Goal: Information Seeking & Learning: Understand process/instructions

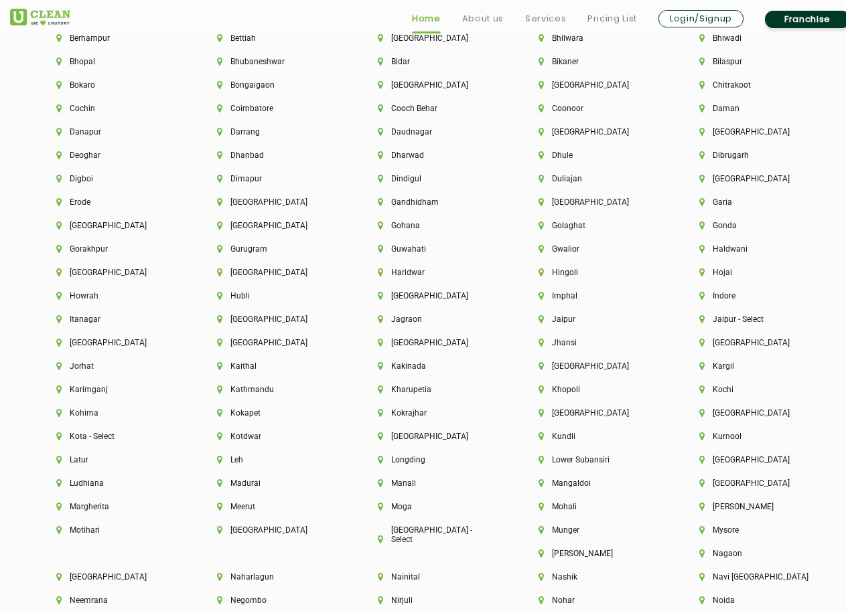
scroll to position [3013, 0]
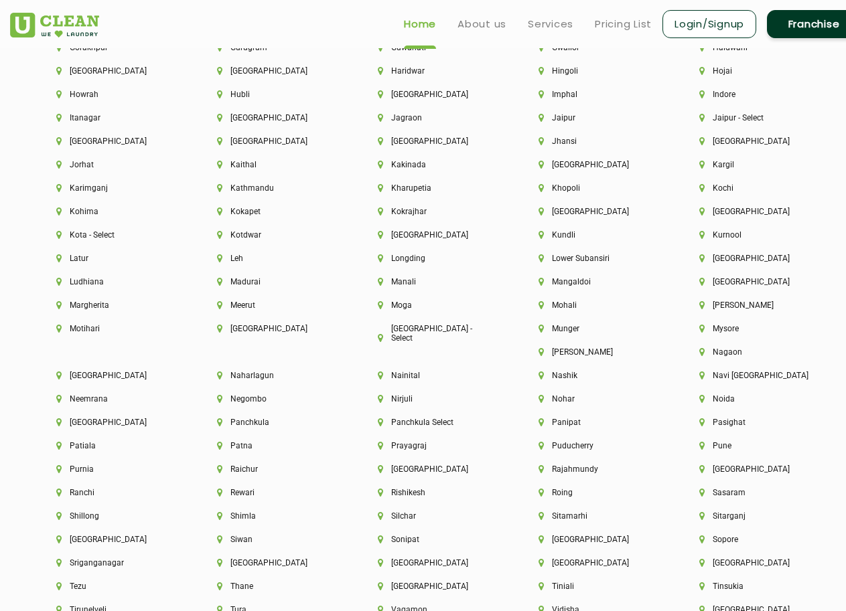
scroll to position [3191, 0]
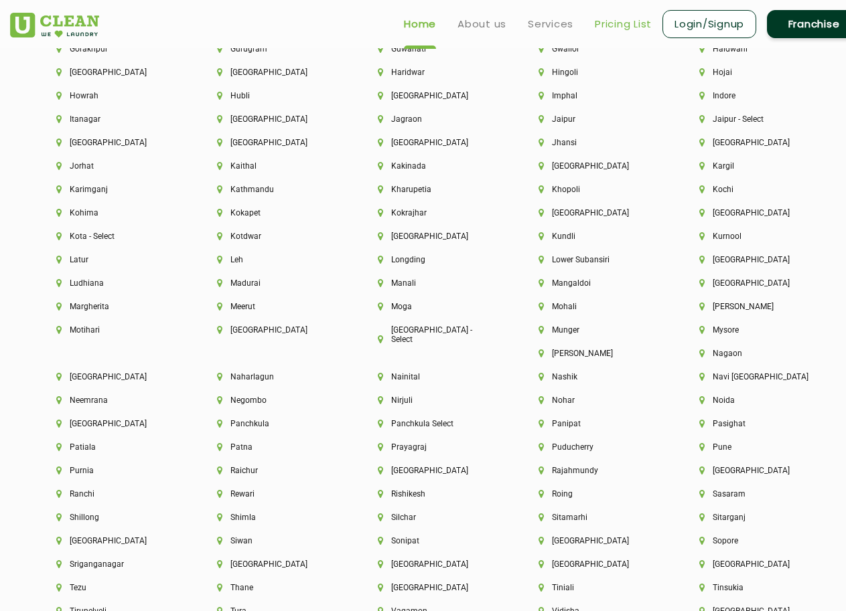
click at [633, 25] on link "Pricing List" at bounding box center [623, 24] width 57 height 16
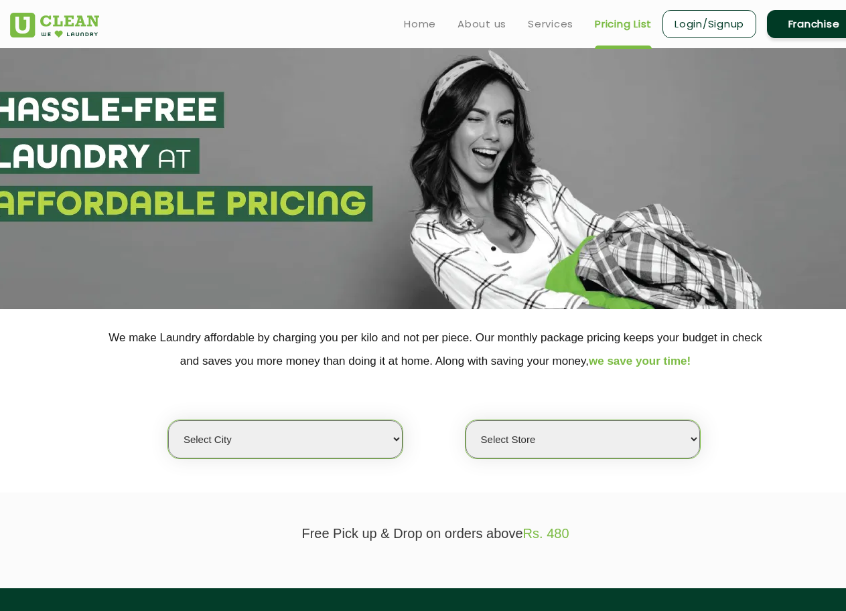
select select "0"
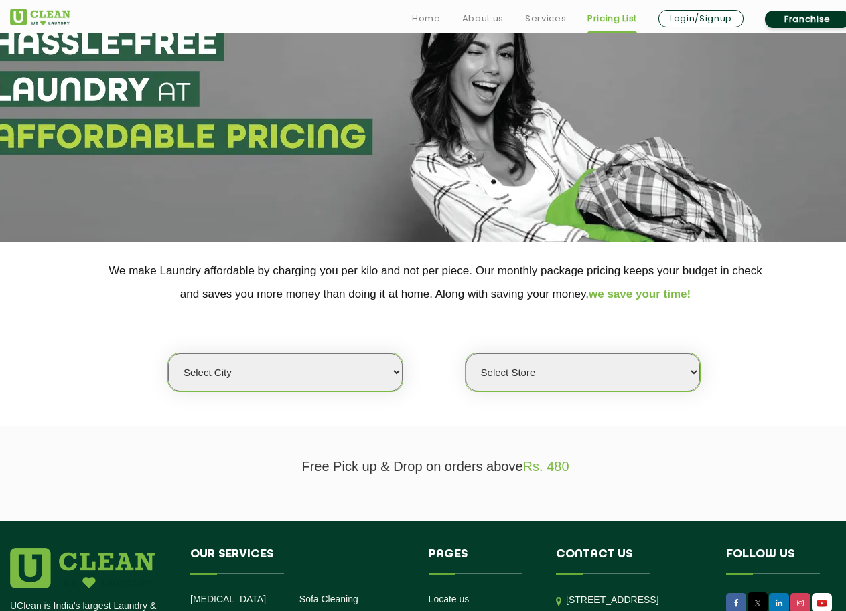
scroll to position [201, 0]
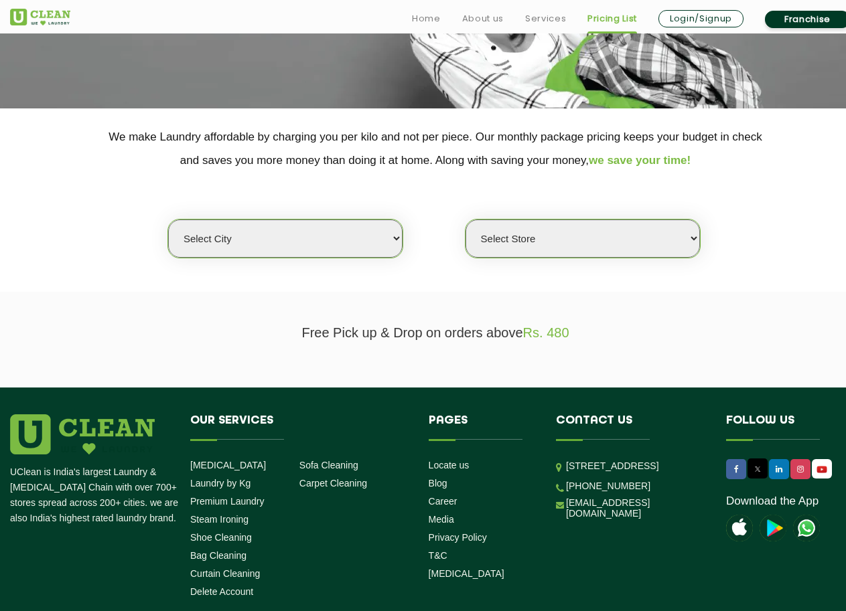
click at [393, 218] on div "Select city Aalo Agartala Agra Ahmedabad Akola Aligarh Alwar - UClean Select Am…" at bounding box center [435, 215] width 870 height 86
click at [338, 234] on select "Select city Aalo Agartala Agra Ahmedabad Akola Aligarh Alwar - UClean Select Am…" at bounding box center [285, 239] width 234 height 38
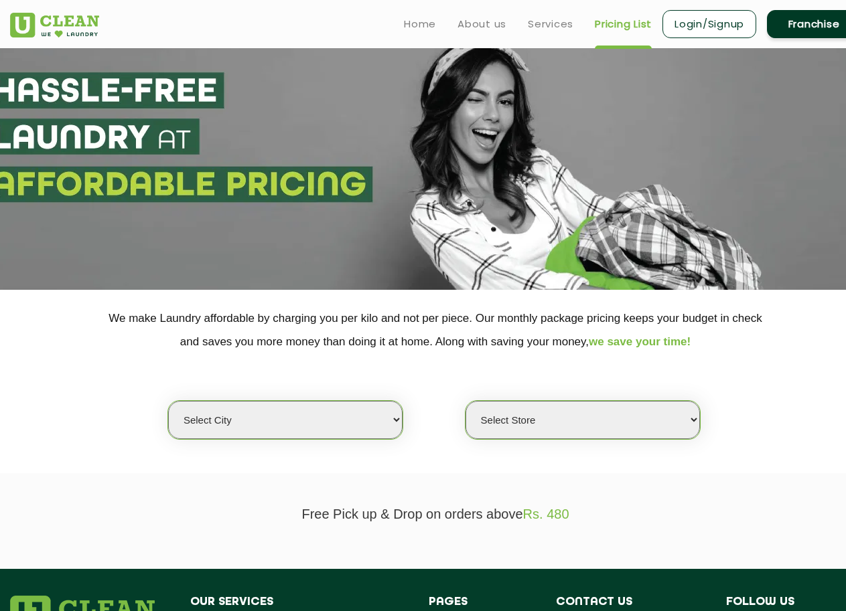
scroll to position [0, 0]
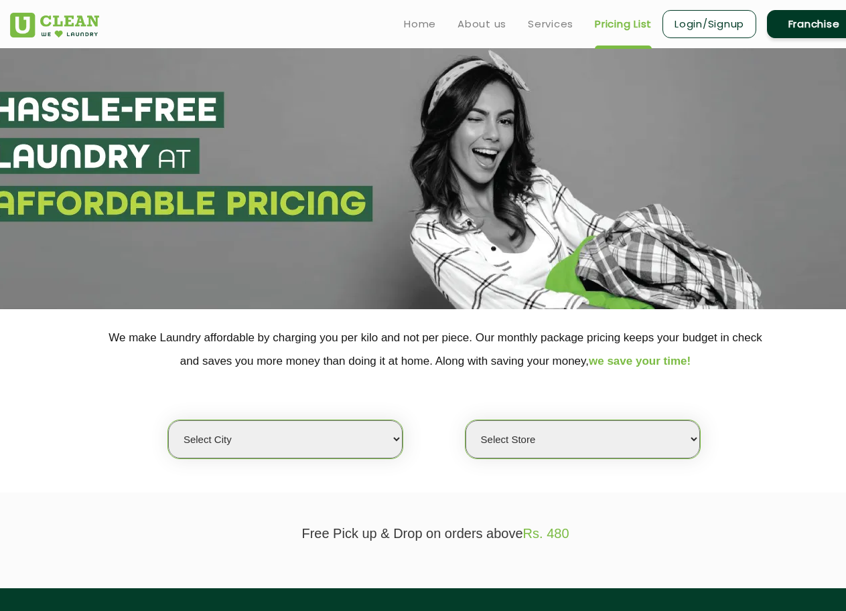
click at [811, 25] on link "Franchise" at bounding box center [814, 24] width 94 height 28
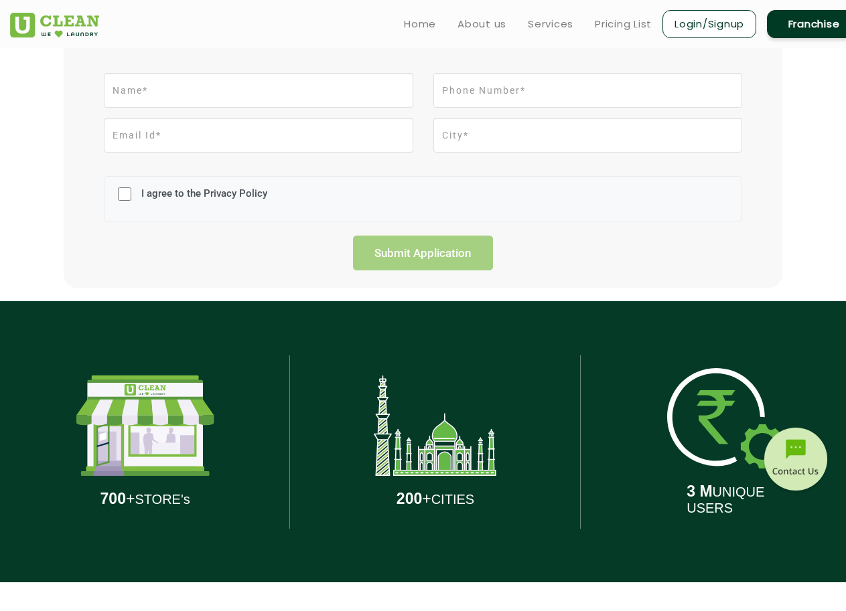
scroll to position [186, 0]
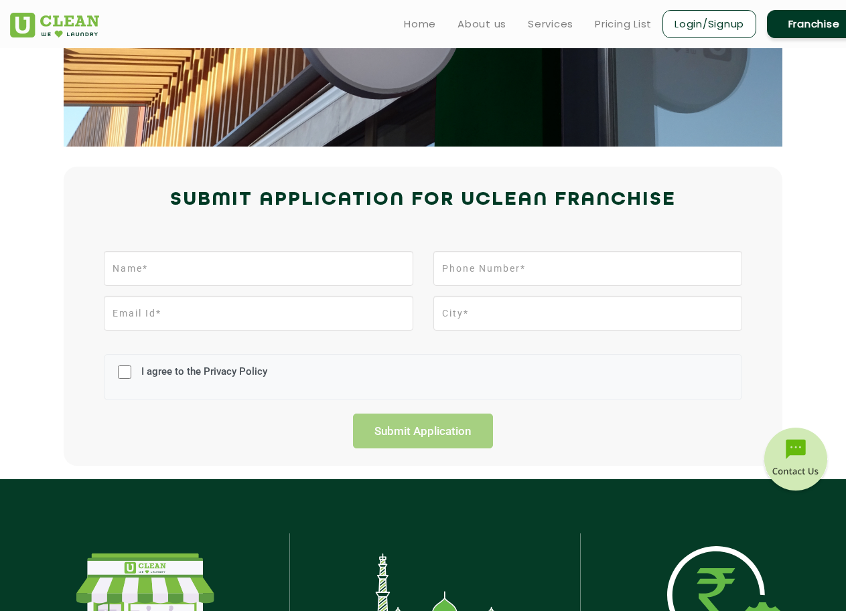
click at [802, 29] on link "Franchise" at bounding box center [814, 24] width 94 height 28
click at [818, 29] on link "Franchise" at bounding box center [814, 24] width 94 height 28
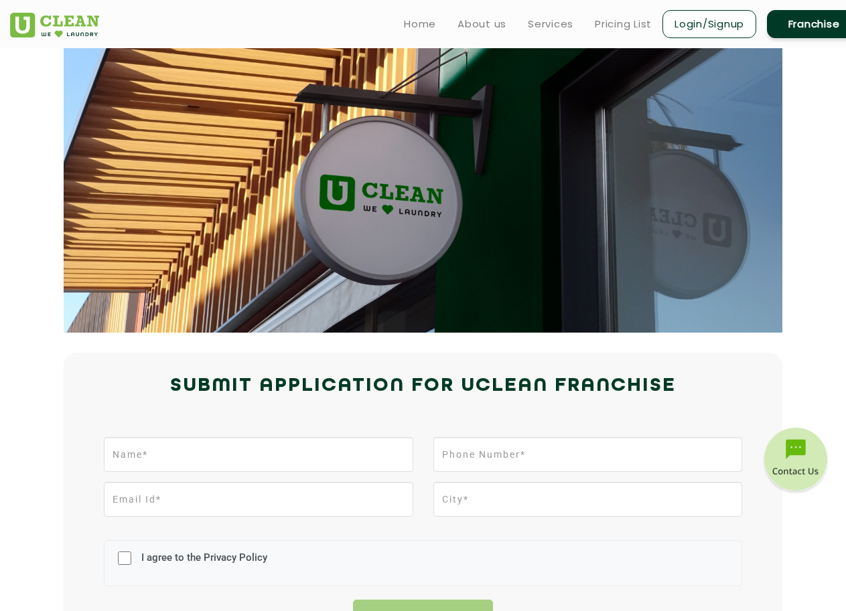
click at [802, 25] on link "Franchise" at bounding box center [814, 24] width 94 height 28
